Goal: Task Accomplishment & Management: Use online tool/utility

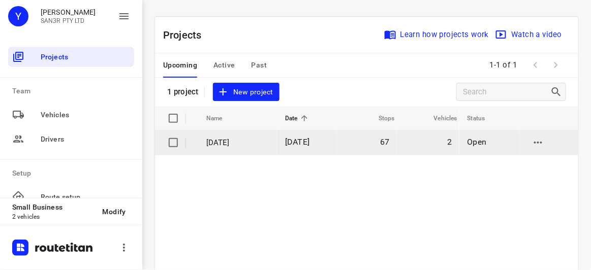
click at [244, 142] on p "[DATE]" at bounding box center [237, 143] width 63 height 12
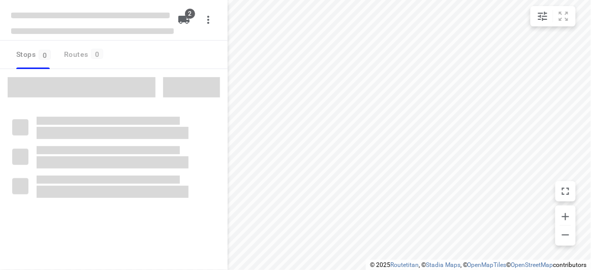
type input "distance"
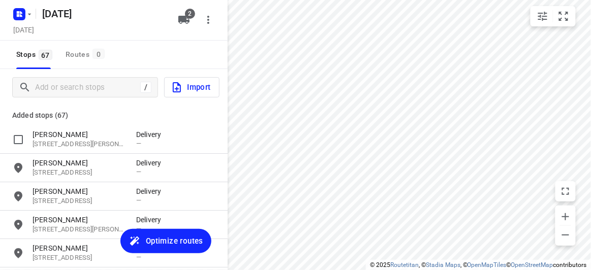
click at [69, 101] on div "/ Import" at bounding box center [113, 87] width 227 height 37
click at [66, 92] on input "Add or search stops" at bounding box center [88, 88] width 104 height 16
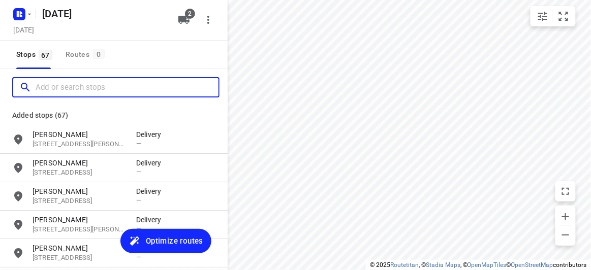
paste input "[STREET_ADDRESS]"
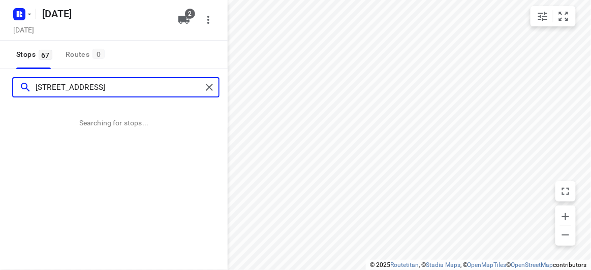
type input "[STREET_ADDRESS]"
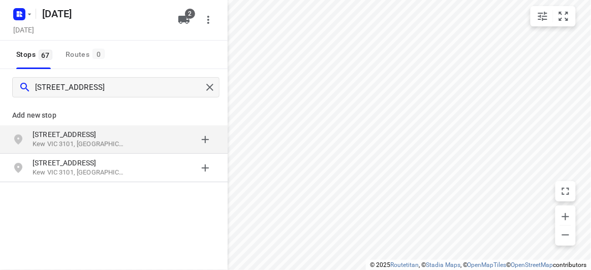
click at [126, 133] on p "[STREET_ADDRESS]" at bounding box center [84, 134] width 104 height 10
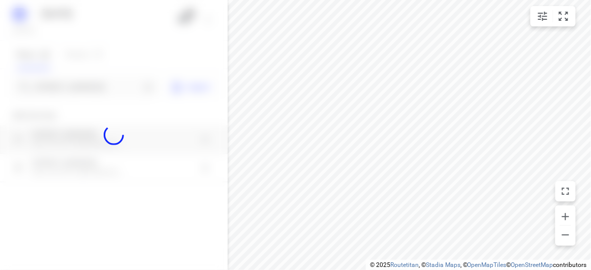
click at [99, 87] on div at bounding box center [113, 135] width 227 height 270
paste input "[STREET_ADDRESS]"
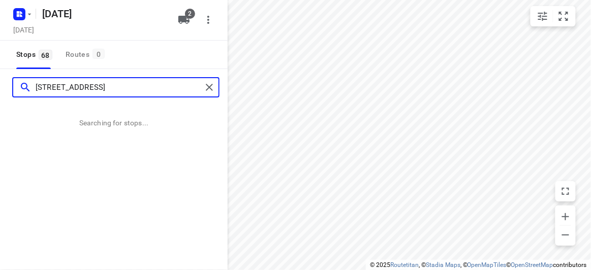
type input "[STREET_ADDRESS]"
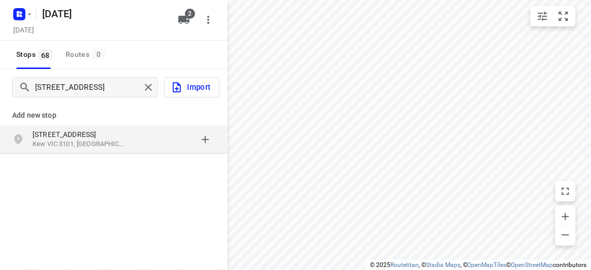
click at [117, 143] on p "Kew VIC 3101, [GEOGRAPHIC_DATA]" at bounding box center [78, 145] width 93 height 10
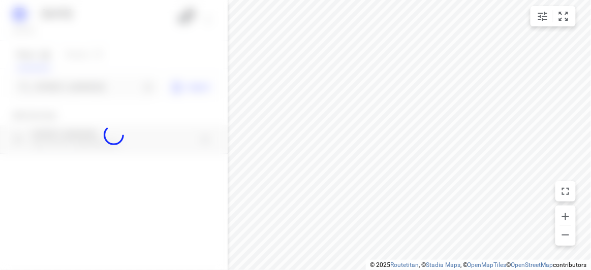
click at [55, 87] on div at bounding box center [113, 135] width 227 height 270
click at [55, 87] on input "[STREET_ADDRESS]" at bounding box center [88, 88] width 105 height 16
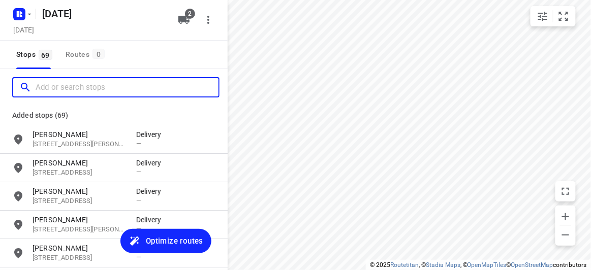
paste input "[STREET_ADDRESS][PERSON_NAME]"
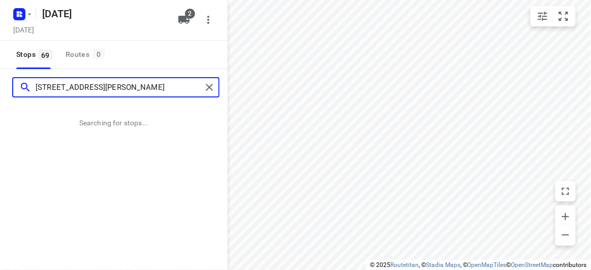
type input "[STREET_ADDRESS][PERSON_NAME]"
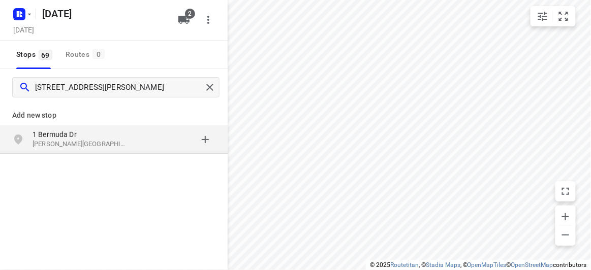
click at [93, 130] on p "1 Bermuda Dr" at bounding box center [78, 134] width 93 height 10
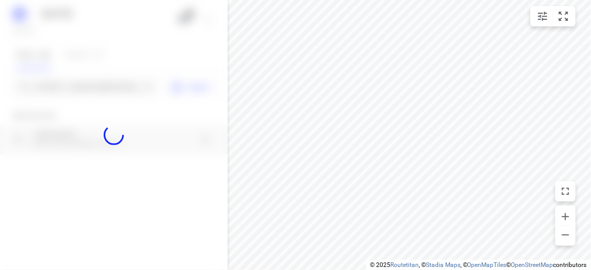
click at [63, 87] on div at bounding box center [113, 135] width 227 height 270
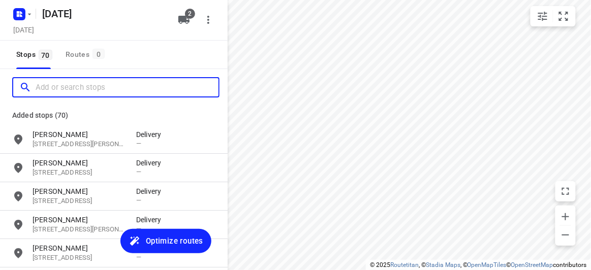
click at [63, 87] on input "Add or search stops" at bounding box center [127, 88] width 183 height 16
paste input "[STREET_ADDRESS]"
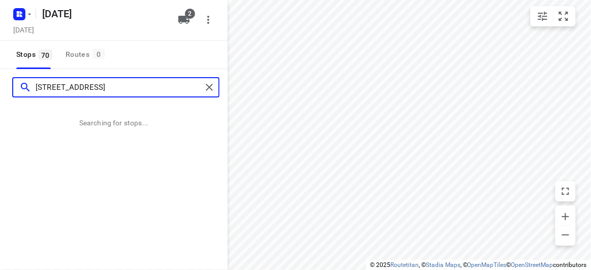
type input "[STREET_ADDRESS]"
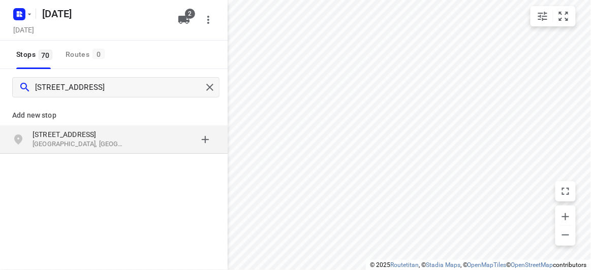
click at [50, 135] on p "[STREET_ADDRESS]" at bounding box center [78, 134] width 93 height 10
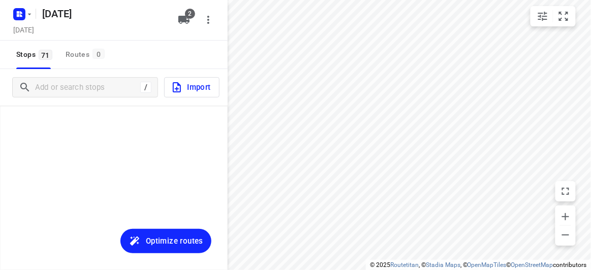
scroll to position [1921, 0]
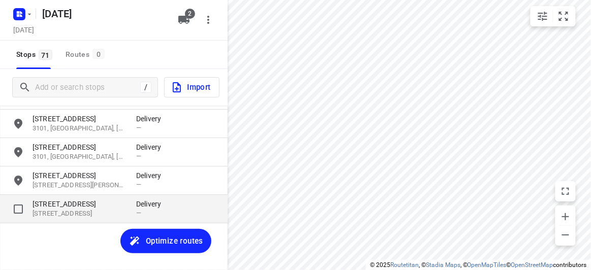
click at [84, 203] on p "[STREET_ADDRESS]" at bounding box center [78, 204] width 93 height 10
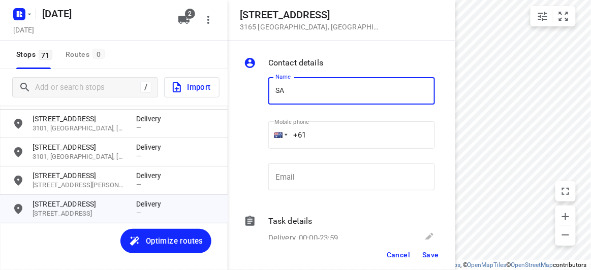
type input "[PERSON_NAME]"
click at [283, 137] on div "+61" at bounding box center [351, 134] width 167 height 27
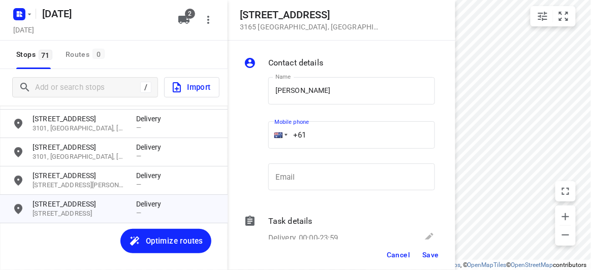
paste input "430042700"
type input "[PHONE_NUMBER]"
click at [437, 252] on span "Save" at bounding box center [430, 255] width 17 height 8
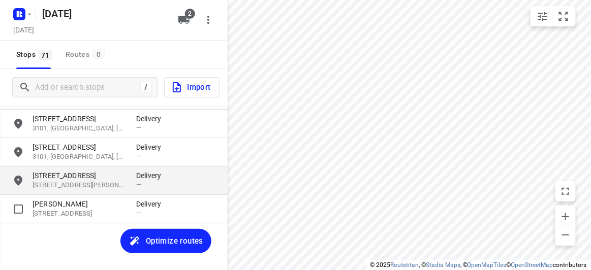
click at [101, 185] on p "[STREET_ADDRESS][PERSON_NAME]" at bounding box center [78, 186] width 93 height 10
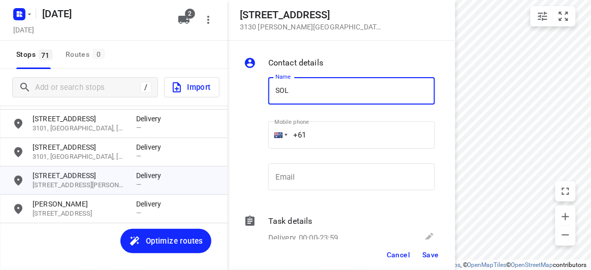
type input "SOLI WIJAYA"
drag, startPoint x: 300, startPoint y: 144, endPoint x: 269, endPoint y: 144, distance: 31.0
click at [269, 144] on div "+61" at bounding box center [351, 134] width 167 height 27
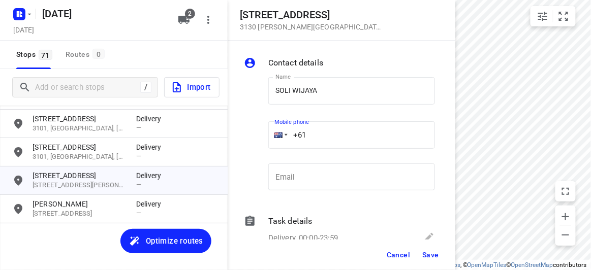
drag, startPoint x: 310, startPoint y: 141, endPoint x: 304, endPoint y: 141, distance: 6.6
click at [304, 141] on input "+61" at bounding box center [351, 134] width 167 height 27
paste input "61413378297"
drag, startPoint x: 351, startPoint y: 144, endPoint x: 241, endPoint y: 155, distance: 111.3
click at [241, 155] on div "Contact details Name SOLI WIJAYA Name Mobile phone [PHONE_NUMBER] ​ Email Email…" at bounding box center [340, 140] width 227 height 199
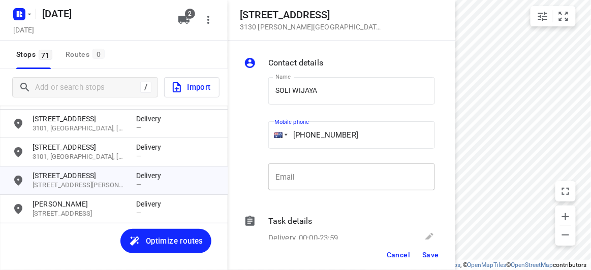
paste input "tel"
type input "[PHONE_NUMBER]"
click at [430, 261] on button "Save" at bounding box center [430, 255] width 25 height 18
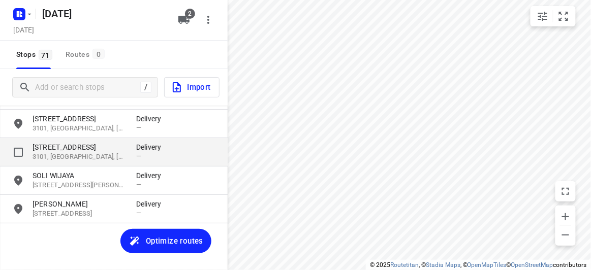
click at [55, 151] on p "[STREET_ADDRESS]" at bounding box center [78, 147] width 93 height 10
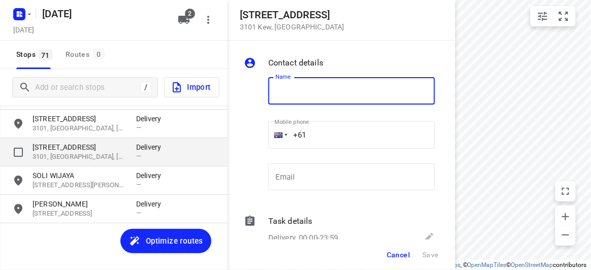
type input "F"
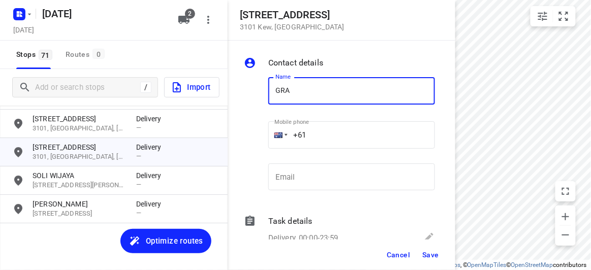
type input "[PERSON_NAME] 309/369"
click at [279, 135] on div "+61" at bounding box center [351, 134] width 167 height 27
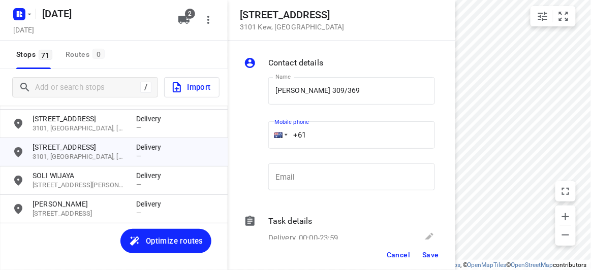
paste input "417784668"
type input "[PHONE_NUMBER]"
click at [438, 256] on span "Save" at bounding box center [430, 255] width 17 height 8
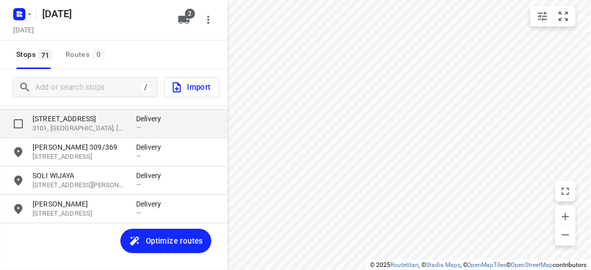
click at [47, 125] on p "3101, [GEOGRAPHIC_DATA], [GEOGRAPHIC_DATA]" at bounding box center [78, 129] width 93 height 10
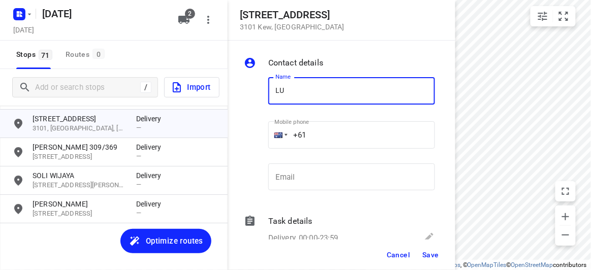
type input "[PERSON_NAME]"
click at [269, 131] on div "+61" at bounding box center [351, 134] width 167 height 27
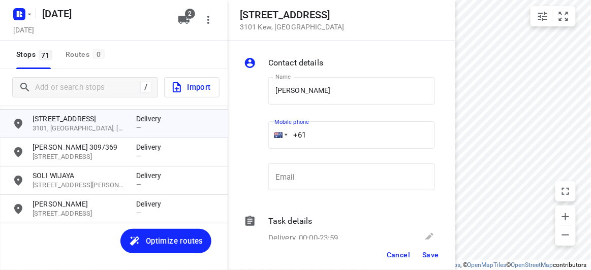
paste input "403300838"
type input "[PHONE_NUMBER]"
click at [427, 253] on span "Save" at bounding box center [430, 255] width 17 height 8
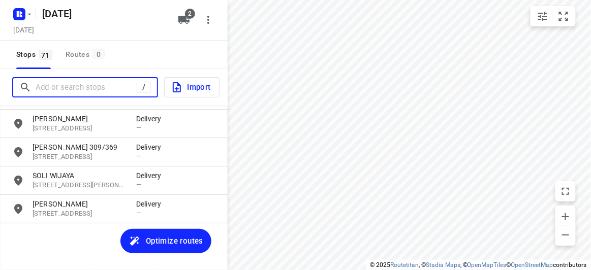
click at [75, 83] on input "Add or search stops" at bounding box center [86, 88] width 101 height 16
paste input "[STREET_ADDRESS][PERSON_NAME]"
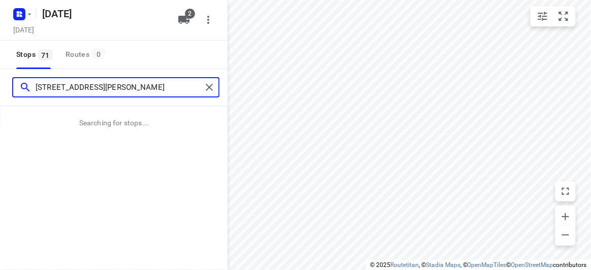
type input "[STREET_ADDRESS][PERSON_NAME]"
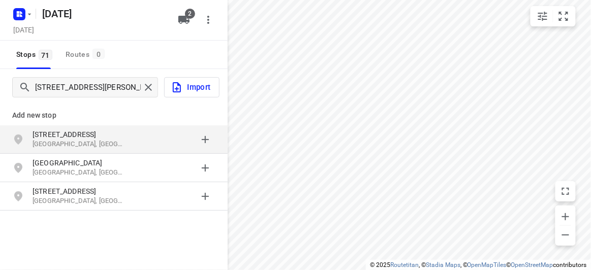
click at [118, 138] on p "[STREET_ADDRESS]" at bounding box center [78, 134] width 93 height 10
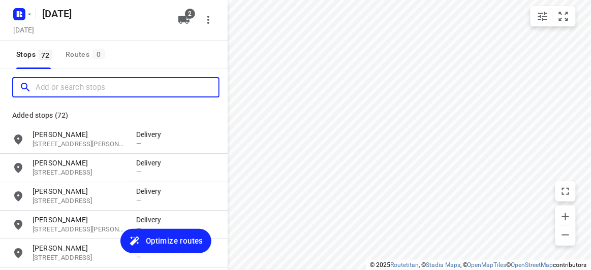
scroll to position [0, 0]
paste input "[STREET_ADDRESS]"
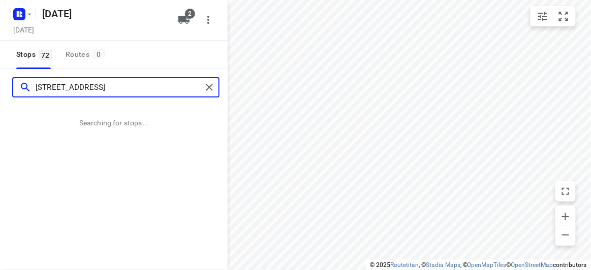
type input "[STREET_ADDRESS]"
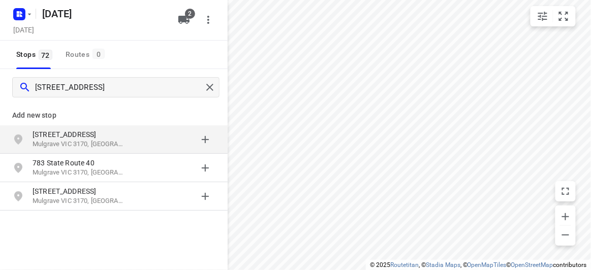
click at [68, 127] on div "[STREET_ADDRESS]" at bounding box center [113, 139] width 227 height 28
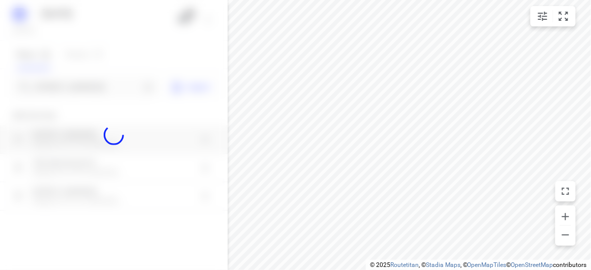
click at [70, 92] on div at bounding box center [113, 135] width 227 height 270
click at [71, 88] on div at bounding box center [113, 135] width 227 height 270
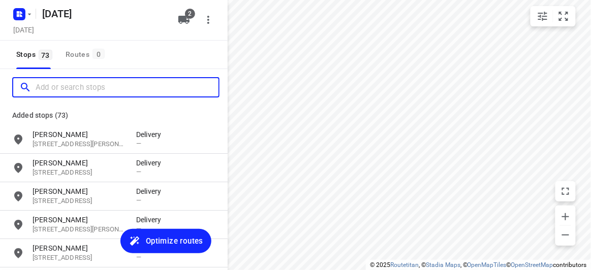
paste input "[STREET_ADDRESS][PERSON_NAME][PERSON_NAME]"
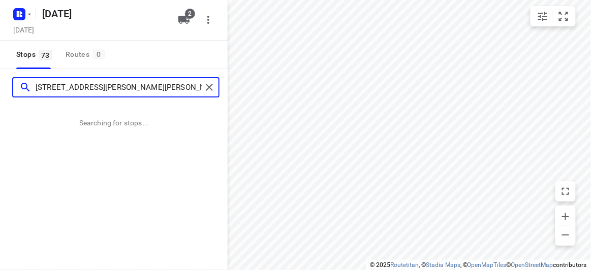
type input "[STREET_ADDRESS][PERSON_NAME][PERSON_NAME]"
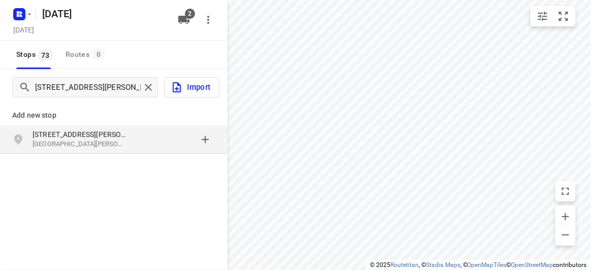
click at [86, 149] on div "[STREET_ADDRESS][PERSON_NAME][PERSON_NAME]" at bounding box center [113, 139] width 227 height 28
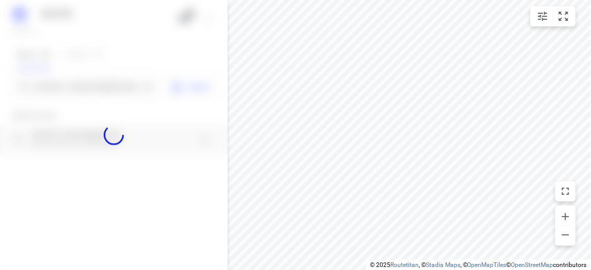
click at [76, 93] on div at bounding box center [113, 135] width 227 height 270
click at [75, 89] on div at bounding box center [113, 135] width 227 height 270
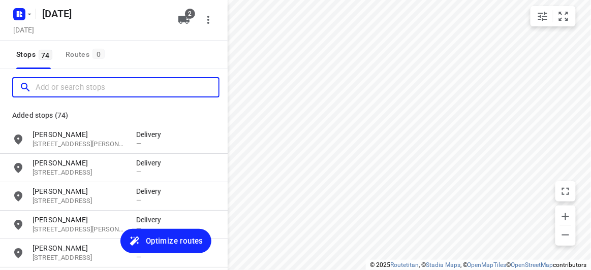
click at [74, 89] on input "Add or search stops" at bounding box center [127, 88] width 183 height 16
paste input "[STREET_ADDRESS][US_STATE]"
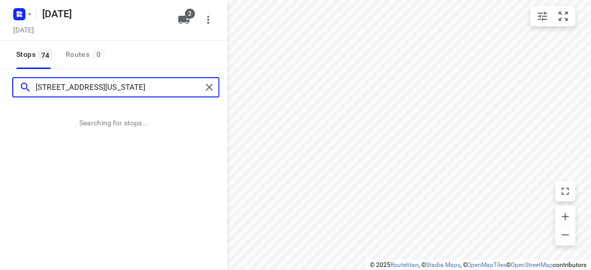
type input "[STREET_ADDRESS][US_STATE]"
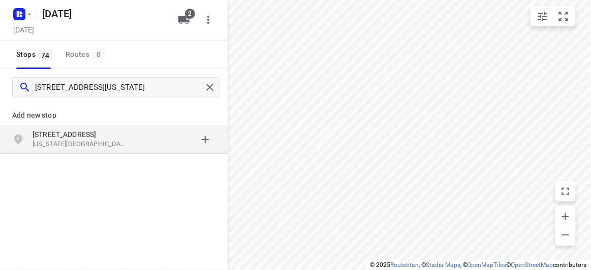
click at [94, 140] on p "[US_STATE][GEOGRAPHIC_DATA], [GEOGRAPHIC_DATA]" at bounding box center [78, 145] width 93 height 10
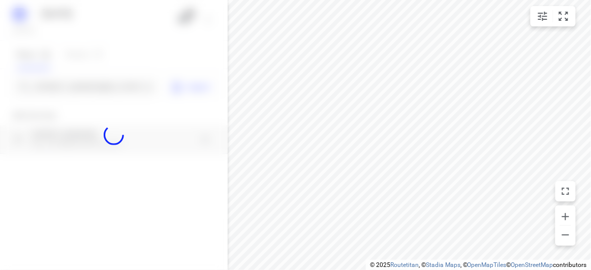
click at [74, 89] on div at bounding box center [113, 135] width 227 height 270
click at [74, 89] on div "[DATE], Aug 30 2 Stops 74 Routes [GEOGRAPHIC_DATA][STREET_ADDRESS][US_STATE] Im…" at bounding box center [113, 135] width 227 height 270
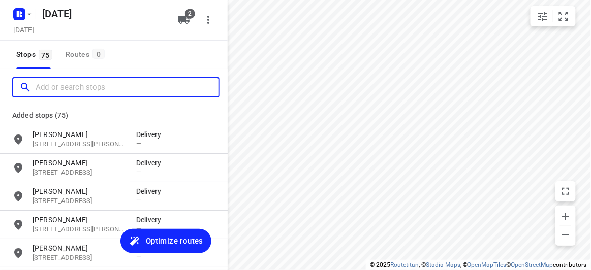
paste input "[STREET_ADDRESS]"
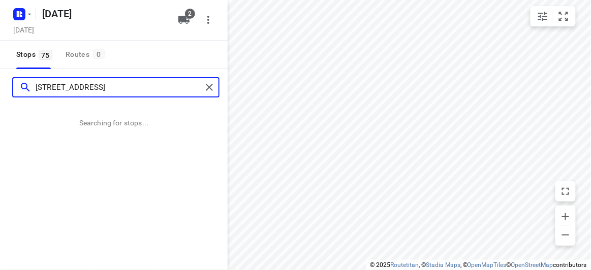
type input "[STREET_ADDRESS]"
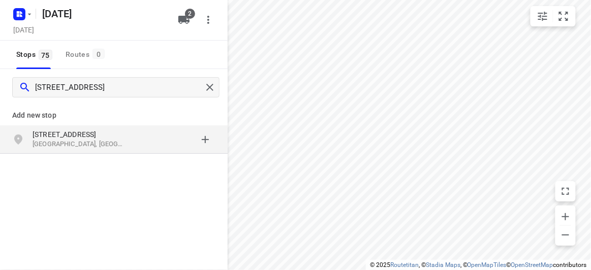
click at [129, 139] on p "[STREET_ADDRESS]" at bounding box center [84, 134] width 104 height 10
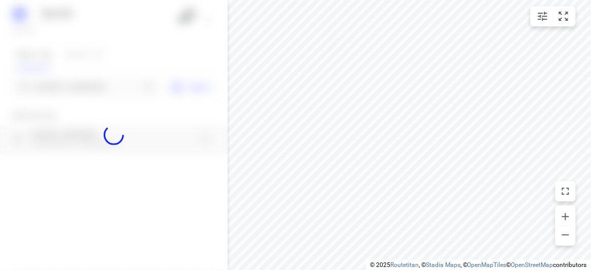
click at [70, 88] on div at bounding box center [113, 135] width 227 height 270
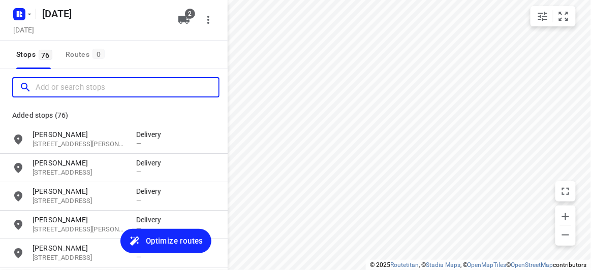
paste input "[STREET_ADDRESS][PERSON_NAME]"
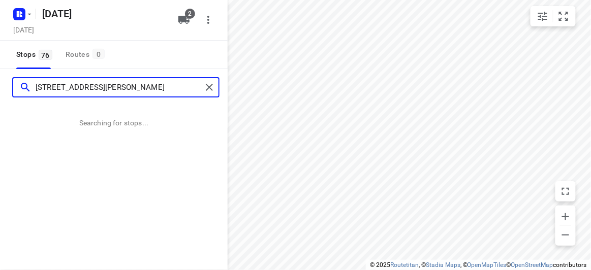
type input "[STREET_ADDRESS][PERSON_NAME]"
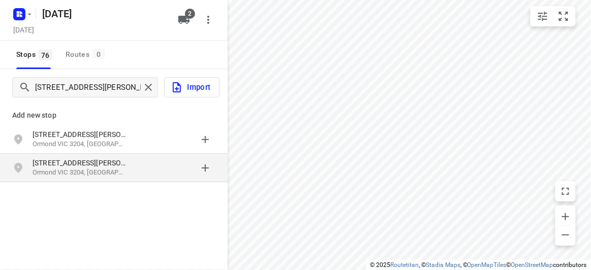
click at [77, 159] on p "[STREET_ADDRESS][PERSON_NAME]" at bounding box center [78, 163] width 93 height 10
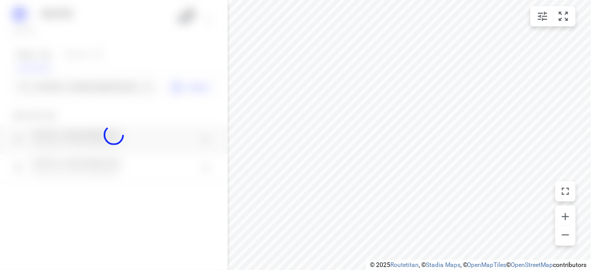
click at [82, 81] on div at bounding box center [113, 135] width 227 height 270
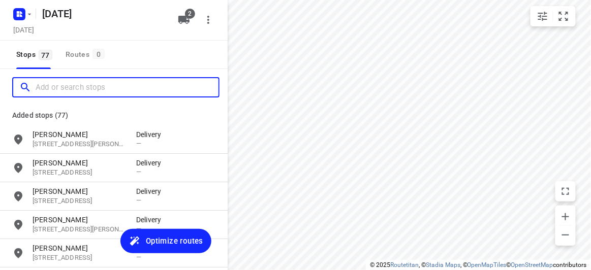
paste input "[STREET_ADDRESS][PERSON_NAME][PERSON_NAME]"
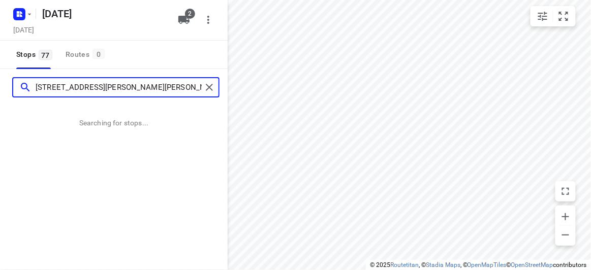
type input "[STREET_ADDRESS][PERSON_NAME][PERSON_NAME]"
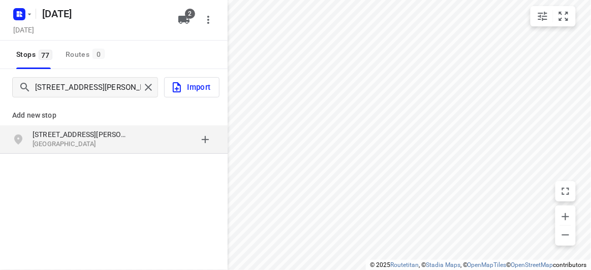
click at [159, 147] on div "grid" at bounding box center [175, 139] width 79 height 20
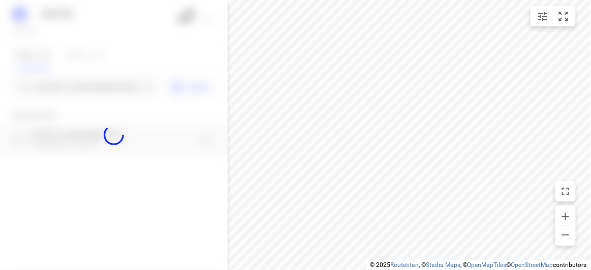
click at [67, 89] on div at bounding box center [113, 135] width 227 height 270
paste input "[STREET_ADDRESS]"
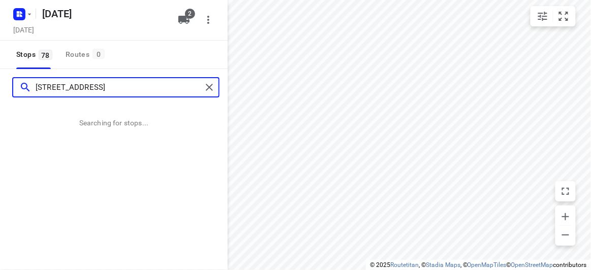
type input "[STREET_ADDRESS]"
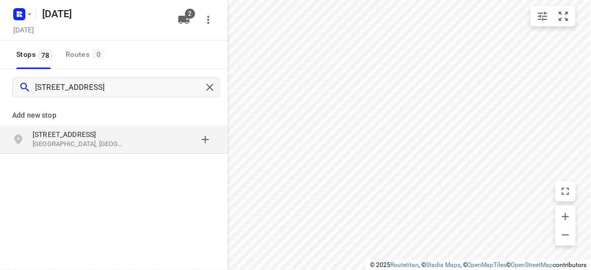
click at [132, 140] on div "[STREET_ADDRESS]" at bounding box center [84, 139] width 104 height 20
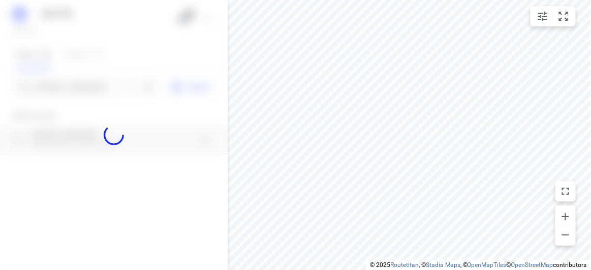
click at [67, 84] on div at bounding box center [113, 135] width 227 height 270
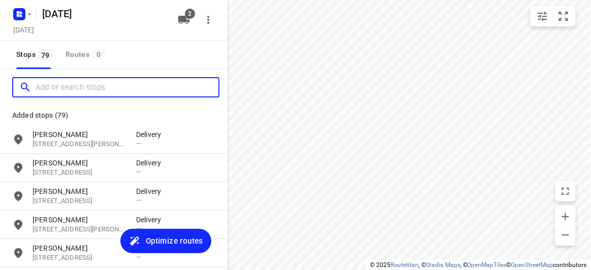
paste input "[STREET_ADDRESS][PERSON_NAME]"
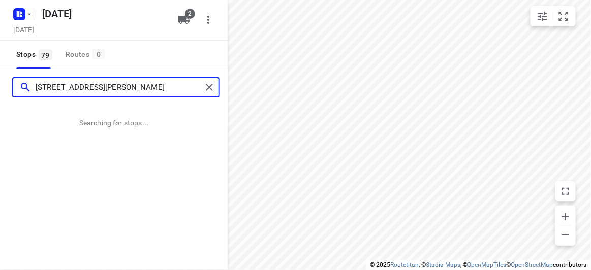
type input "[STREET_ADDRESS][PERSON_NAME]"
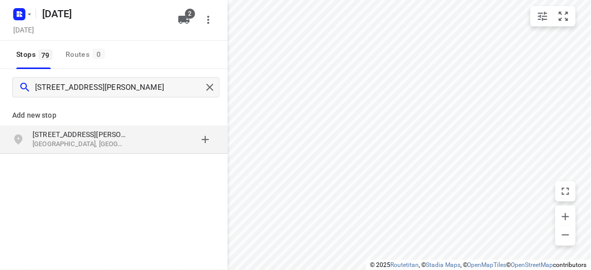
click at [71, 127] on div "[STREET_ADDRESS][PERSON_NAME]" at bounding box center [113, 139] width 227 height 28
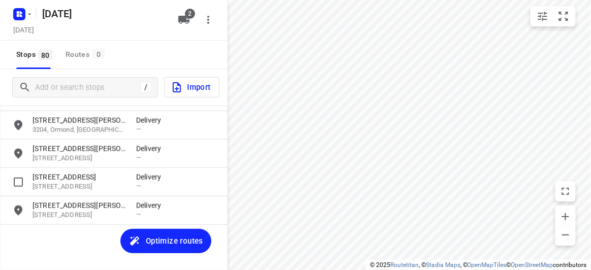
scroll to position [2177, 0]
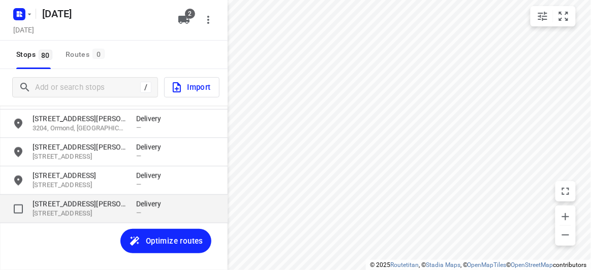
click at [60, 215] on p "[STREET_ADDRESS]" at bounding box center [78, 214] width 93 height 10
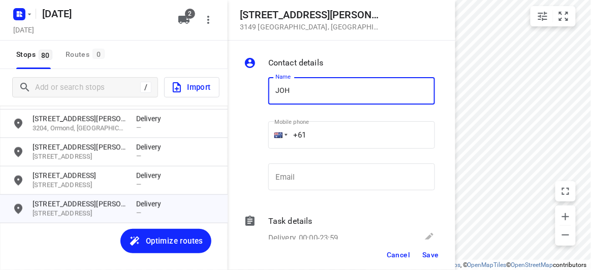
type input "[PERSON_NAME] 1/56"
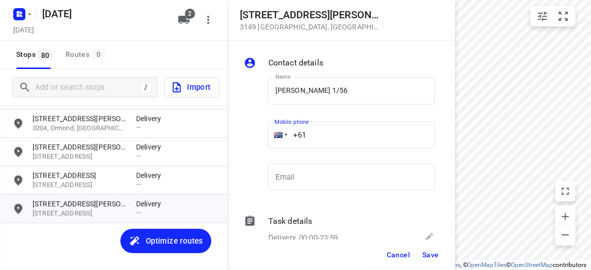
drag, startPoint x: 310, startPoint y: 137, endPoint x: 279, endPoint y: 137, distance: 31.5
click at [279, 137] on div "+61" at bounding box center [351, 134] width 167 height 27
paste input "433708869"
type input "[PHONE_NUMBER]"
click at [429, 255] on span "Save" at bounding box center [430, 255] width 17 height 8
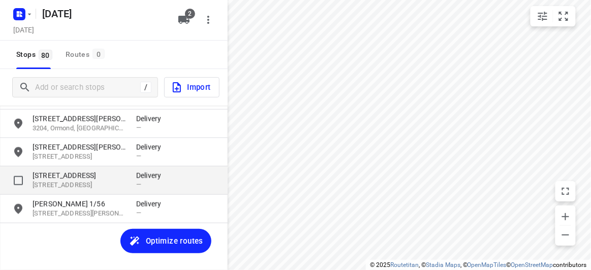
click at [86, 174] on p "[STREET_ADDRESS]" at bounding box center [78, 176] width 93 height 10
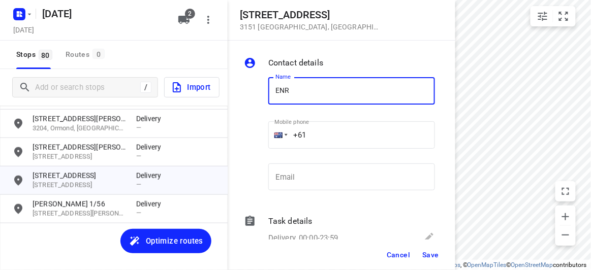
type input "[PERSON_NAME]"
drag, startPoint x: 313, startPoint y: 133, endPoint x: 269, endPoint y: 135, distance: 44.2
click at [269, 135] on div "+61" at bounding box center [351, 134] width 167 height 27
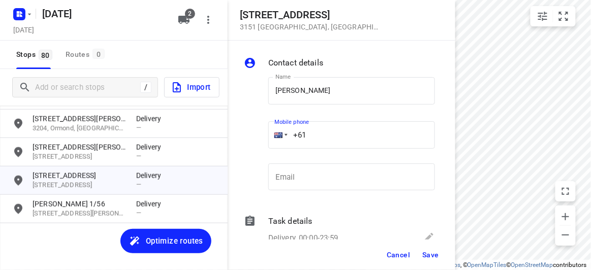
paste input "423385421"
type input "[PHONE_NUMBER]"
click at [424, 251] on span "Save" at bounding box center [430, 255] width 17 height 8
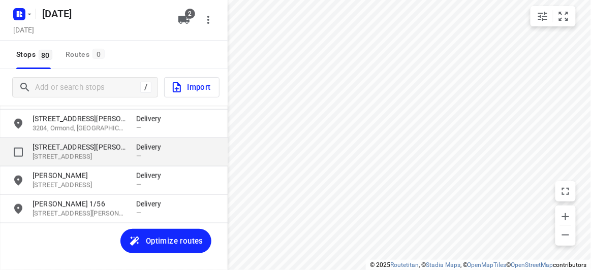
click at [71, 143] on p "[STREET_ADDRESS][PERSON_NAME]" at bounding box center [78, 147] width 93 height 10
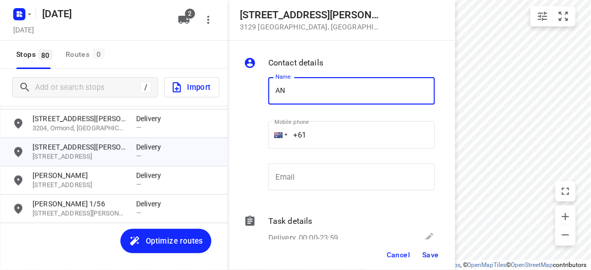
type input "[PERSON_NAME]"
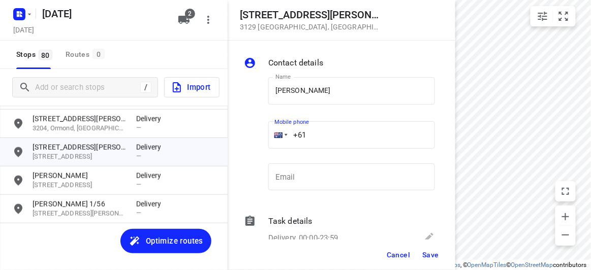
drag, startPoint x: 283, startPoint y: 140, endPoint x: 275, endPoint y: 139, distance: 8.2
click at [278, 140] on div "+61" at bounding box center [351, 134] width 167 height 27
paste input "433016221"
type input "[PHONE_NUMBER]"
click at [440, 255] on button "Save" at bounding box center [430, 255] width 25 height 18
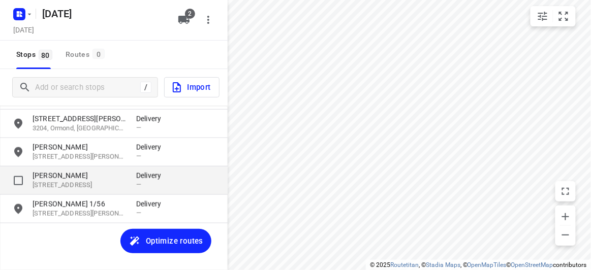
scroll to position [2084, 0]
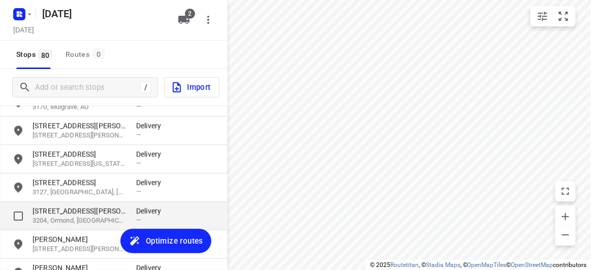
click at [75, 214] on p "[STREET_ADDRESS][PERSON_NAME]" at bounding box center [78, 211] width 93 height 10
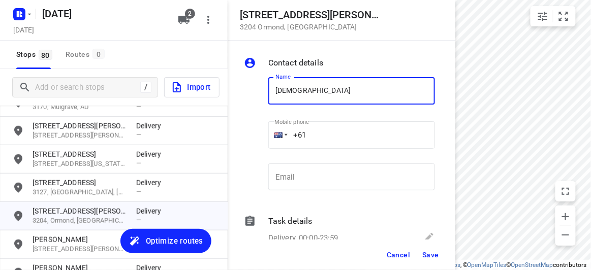
type input "[PERSON_NAME]"
drag, startPoint x: 297, startPoint y: 138, endPoint x: 269, endPoint y: 138, distance: 28.4
click at [269, 138] on div "+61" at bounding box center [351, 134] width 167 height 27
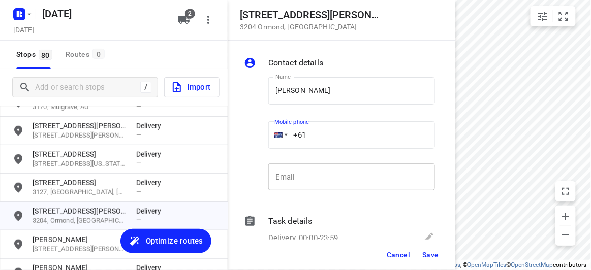
paste input "422500549"
type input "[PHONE_NUMBER]"
click at [432, 255] on span "Save" at bounding box center [430, 255] width 17 height 8
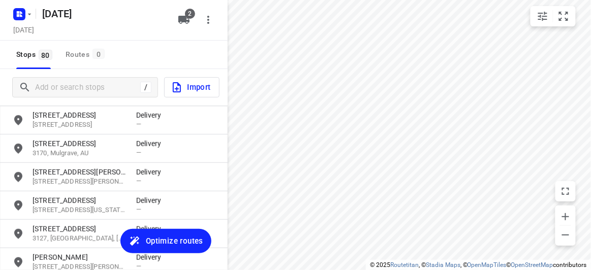
scroll to position [2130, 0]
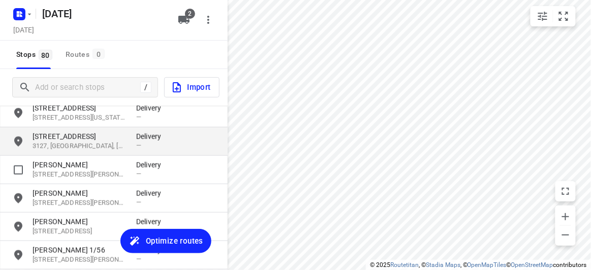
click at [62, 156] on div "[PERSON_NAME] [STREET_ADDRESS][PERSON_NAME] Delivery —" at bounding box center [113, 170] width 227 height 28
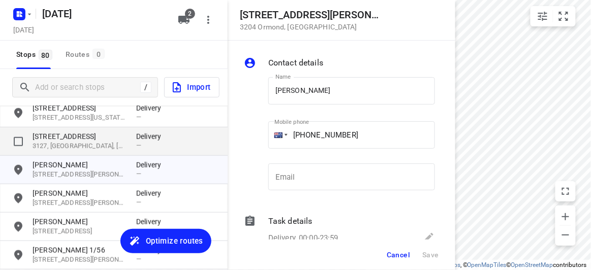
click at [58, 145] on p "3127, [GEOGRAPHIC_DATA], [GEOGRAPHIC_DATA]" at bounding box center [78, 147] width 93 height 10
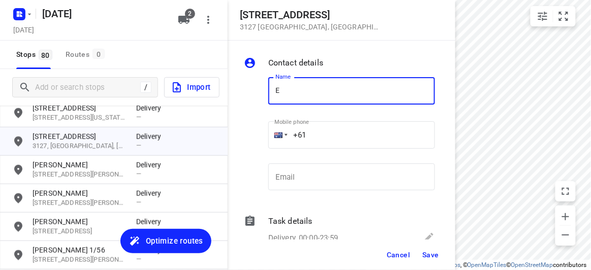
type input "E [PERSON_NAME]"
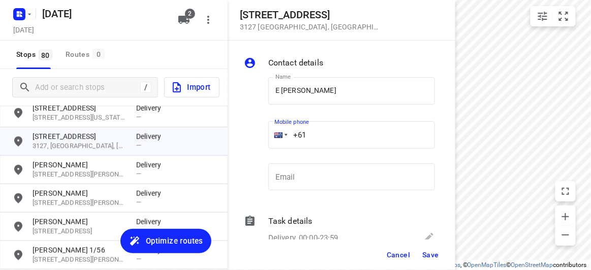
drag, startPoint x: 321, startPoint y: 135, endPoint x: 268, endPoint y: 138, distance: 53.4
click at [267, 135] on div "Mobile phone +61 ​" at bounding box center [351, 138] width 175 height 47
paste input "403061822"
type input "[PHONE_NUMBER]"
click at [440, 259] on button "Save" at bounding box center [430, 255] width 25 height 18
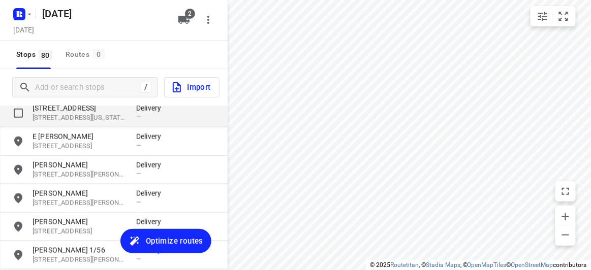
click at [52, 116] on p "[STREET_ADDRESS][US_STATE]" at bounding box center [78, 118] width 93 height 10
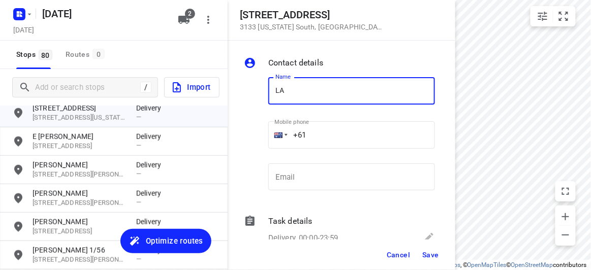
type input "[PERSON_NAME]"
click at [261, 143] on div "Name [PERSON_NAME] Name Mobile phone +61 ​ Email Email" at bounding box center [339, 136] width 195 height 134
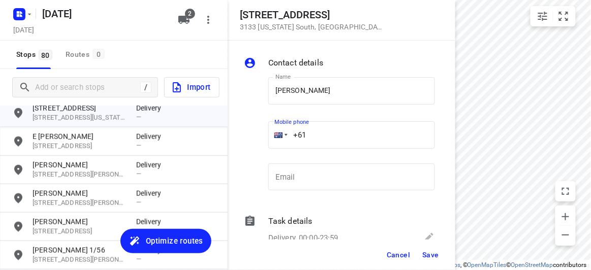
paste input "403541676"
type input "[PHONE_NUMBER]"
click at [432, 257] on span "Save" at bounding box center [430, 255] width 17 height 8
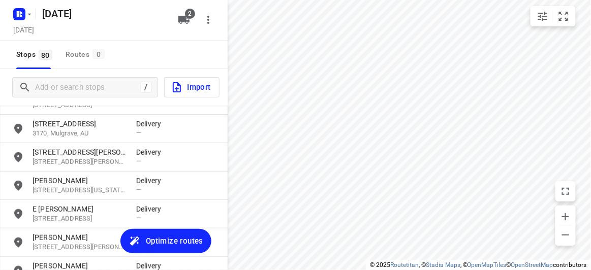
scroll to position [2038, 0]
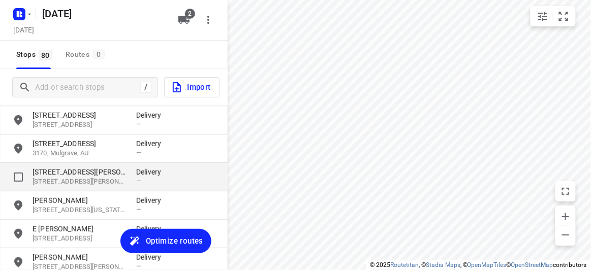
click at [59, 173] on p "[STREET_ADDRESS][PERSON_NAME]" at bounding box center [78, 172] width 93 height 10
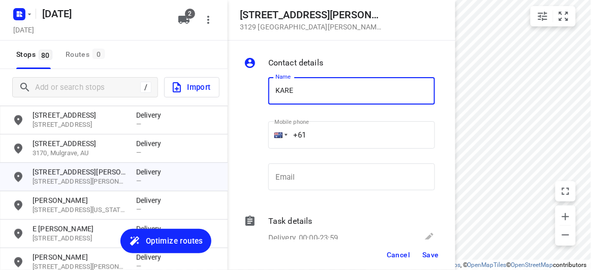
type input "[PERSON_NAME]"
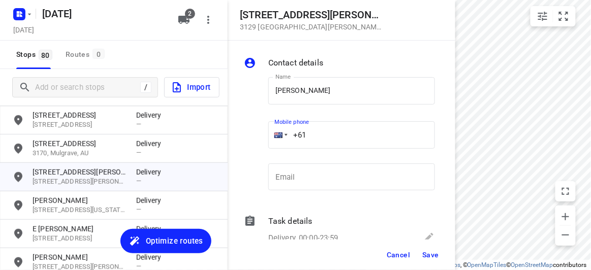
click at [258, 136] on div "Name [PERSON_NAME] Name Mobile phone +61 ​ Email Email" at bounding box center [339, 136] width 195 height 134
paste input "448525958"
type input "[PHONE_NUMBER]"
click at [433, 252] on span "Save" at bounding box center [430, 255] width 17 height 8
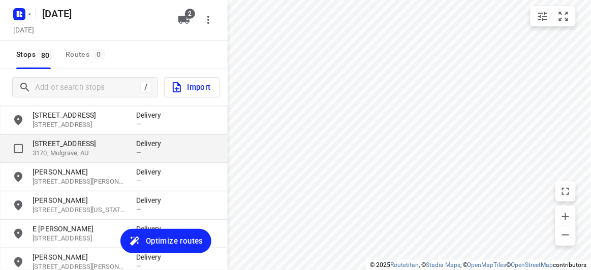
click at [48, 144] on p "[STREET_ADDRESS]" at bounding box center [78, 144] width 93 height 10
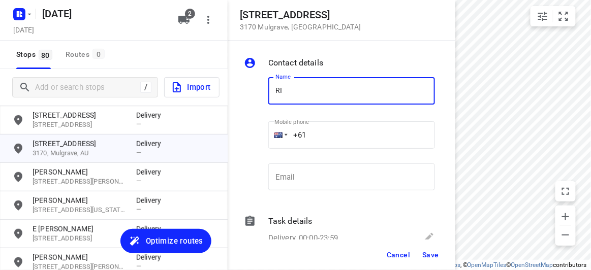
type input "[PERSON_NAME]"
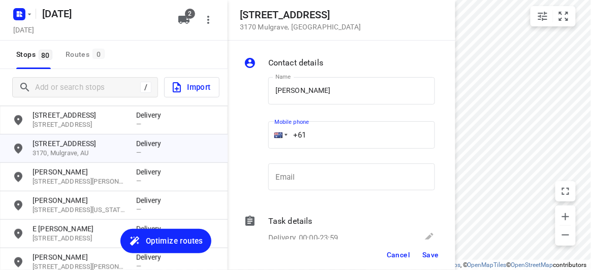
drag, startPoint x: 281, startPoint y: 135, endPoint x: 276, endPoint y: 140, distance: 7.2
click at [269, 135] on div "+61" at bounding box center [351, 134] width 167 height 27
paste input "499155125"
type input "[PHONE_NUMBER]"
click at [427, 249] on button "Save" at bounding box center [430, 255] width 25 height 18
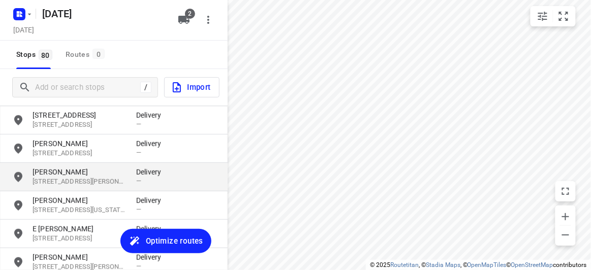
scroll to position [1992, 0]
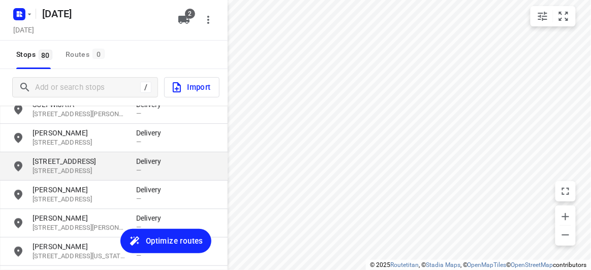
click at [61, 155] on div "[STREET_ADDRESS] Delivery —" at bounding box center [113, 166] width 227 height 28
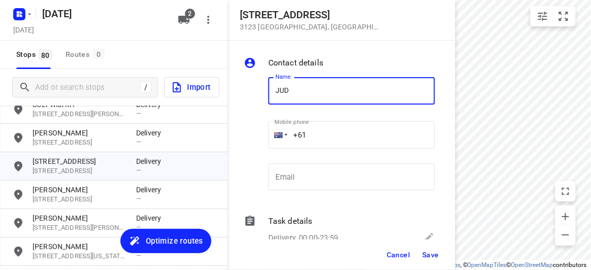
type input "[PERSON_NAME]"
click at [279, 129] on div "+61" at bounding box center [351, 134] width 167 height 27
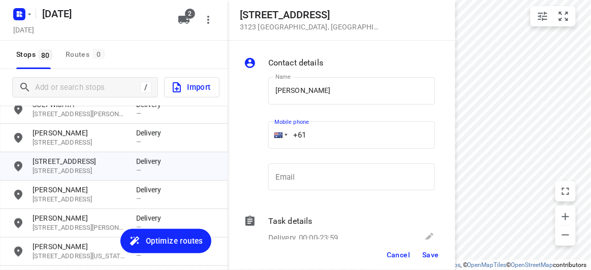
paste input "413134184"
type input "[PHONE_NUMBER]"
click at [428, 253] on span "Save" at bounding box center [430, 255] width 17 height 8
